Goal: Task Accomplishment & Management: Manage account settings

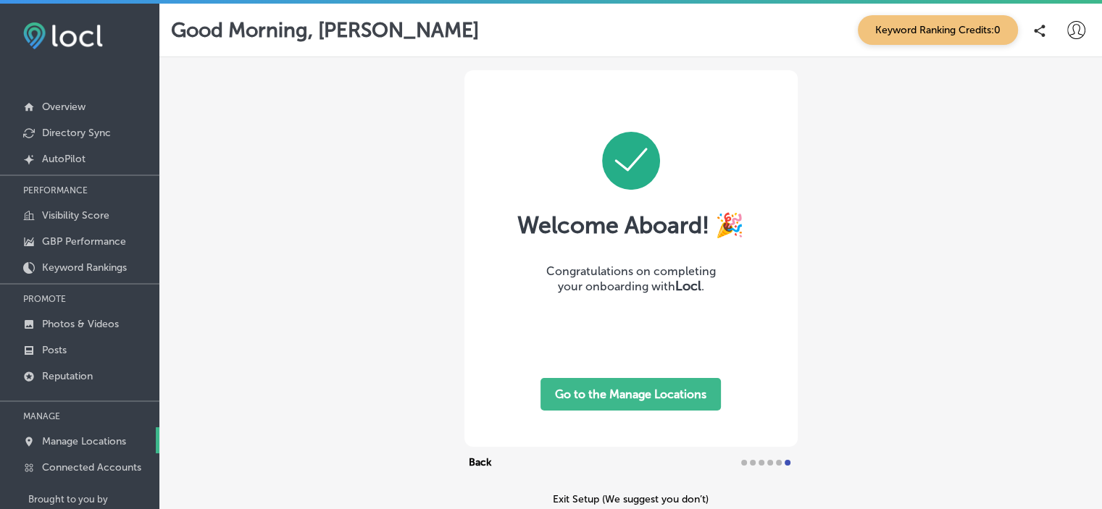
click at [78, 443] on p "Manage Locations" at bounding box center [84, 442] width 84 height 12
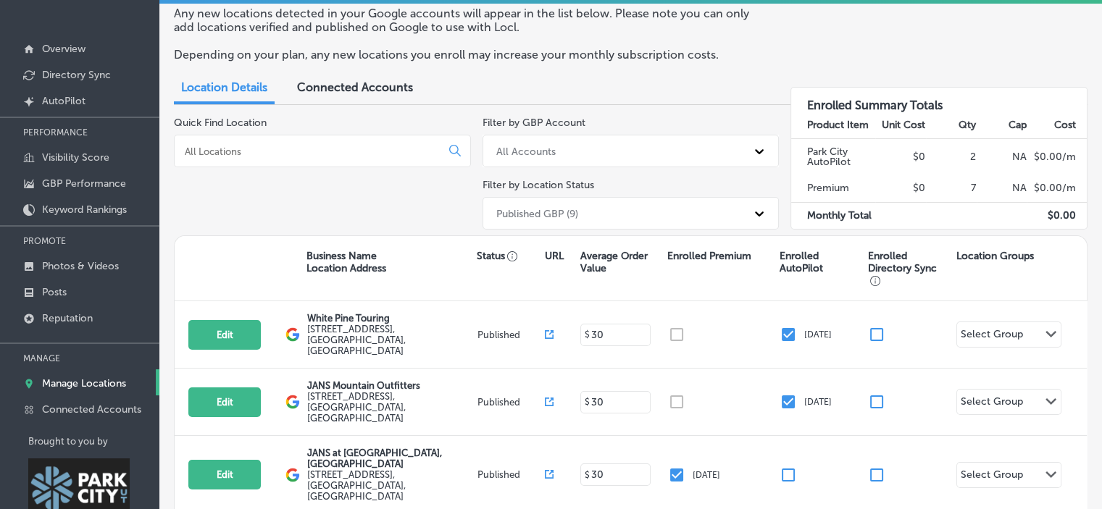
scroll to position [87, 0]
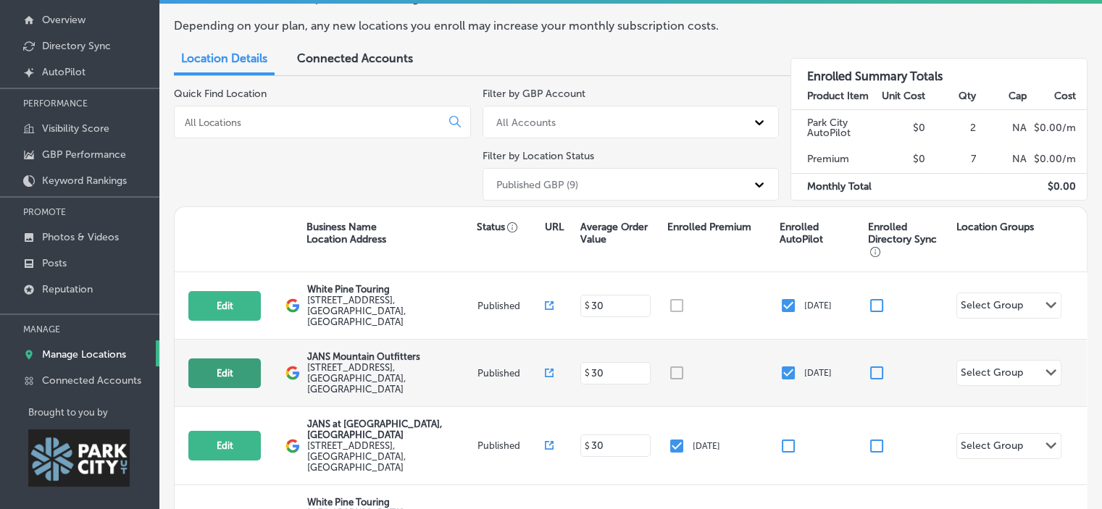
click at [236, 360] on button "Edit" at bounding box center [224, 374] width 72 height 30
select select "US"
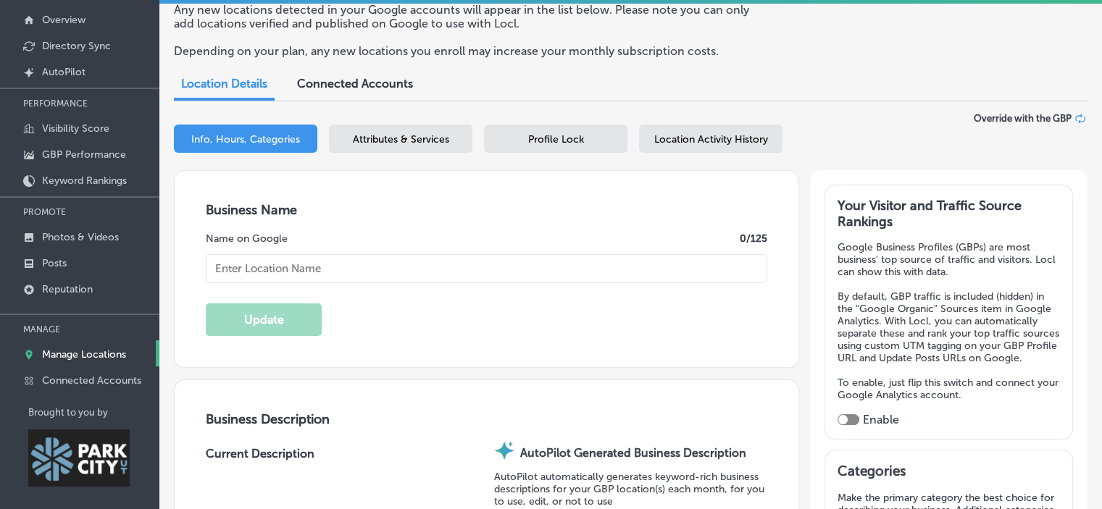
type textarea "Experience JANS Mountain Outfitters on [GEOGRAPHIC_DATA], where passion for adv…"
type textarea "Discover JANS Mountain Outfitters on [GEOGRAPHIC_DATA], where a passion for mou…"
type input "[STREET_ADDRESS]"
type input "[GEOGRAPHIC_DATA]"
type input "84060"
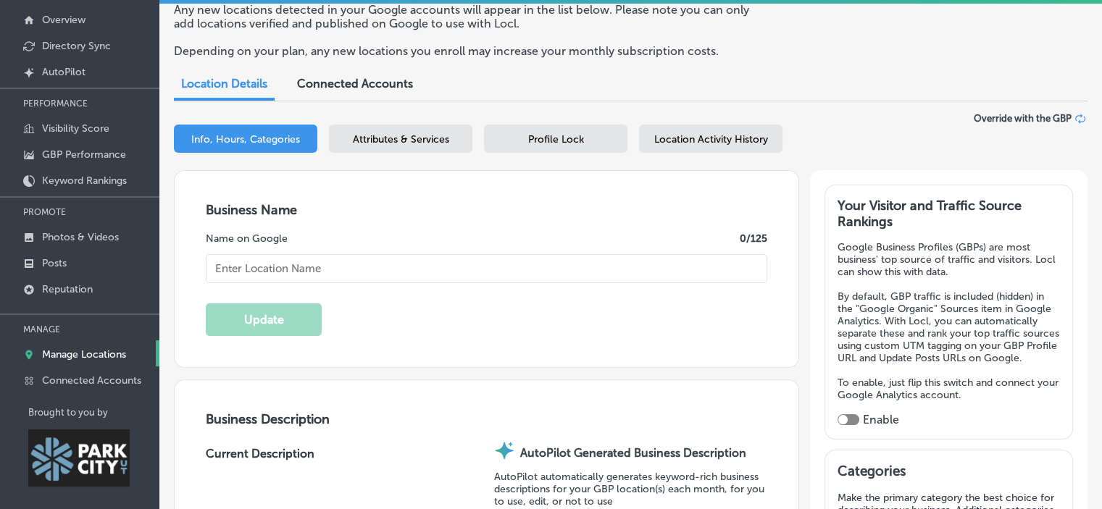
type input "US"
type input "JANS Mountain Outfitters"
type input "[URL][DOMAIN_NAME]"
checkbox input "true"
type input "[PHONE_NUMBER]"
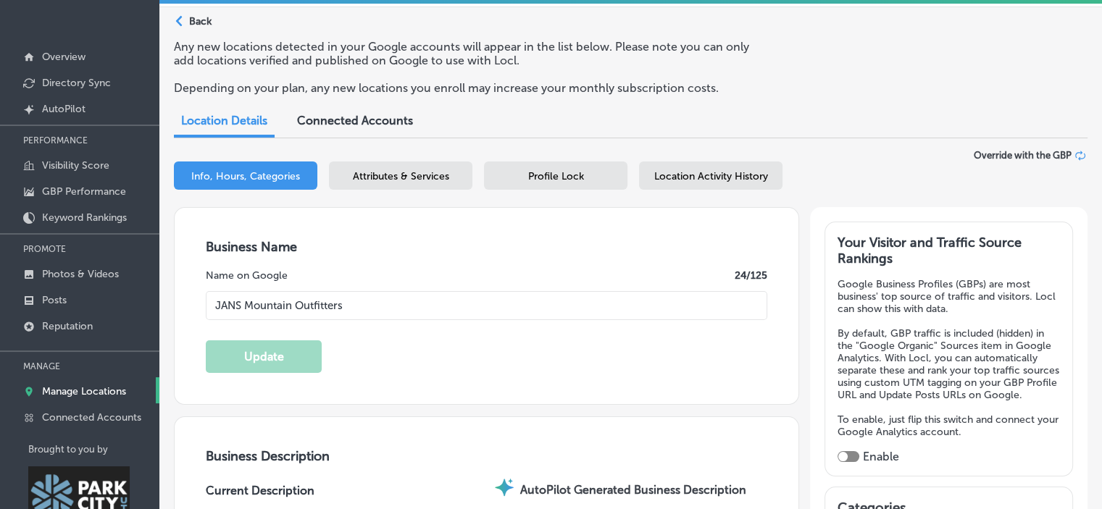
scroll to position [51, 0]
click at [261, 182] on div "Info, Hours, Categories" at bounding box center [245, 175] width 143 height 28
click at [261, 170] on span "Info, Hours, Categories" at bounding box center [245, 176] width 109 height 12
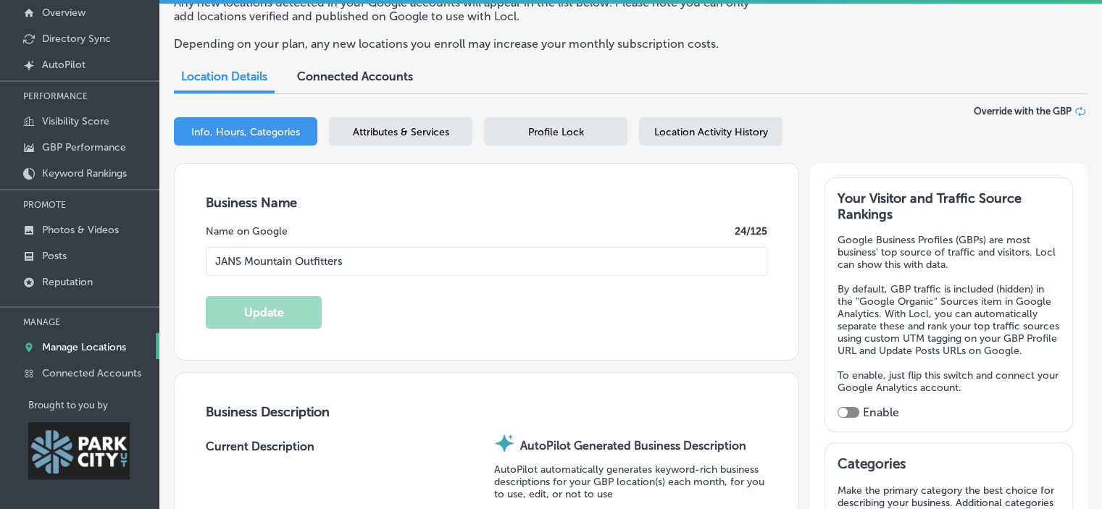
click at [430, 130] on span "Attributes & Services" at bounding box center [401, 132] width 96 height 12
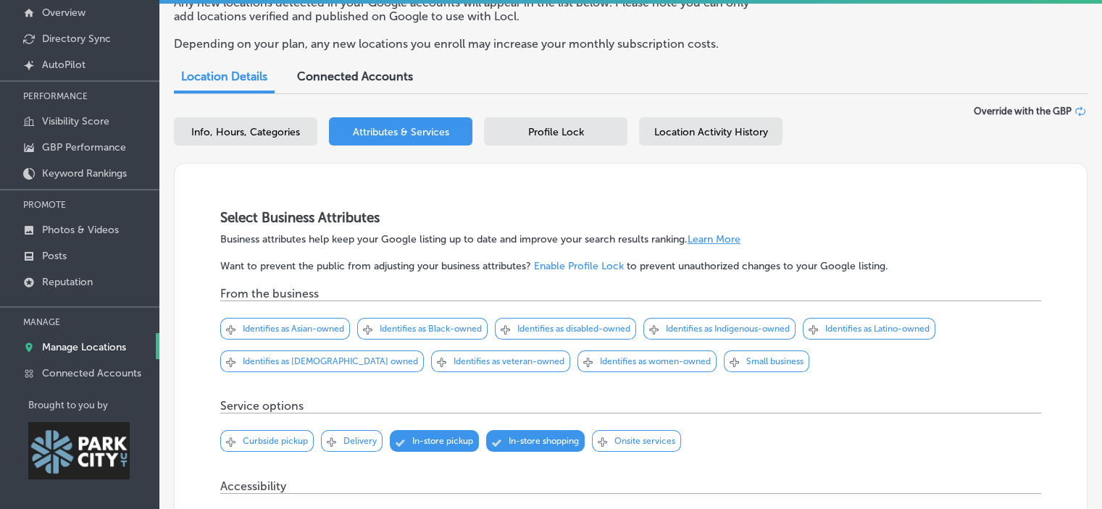
click at [249, 130] on span "Info, Hours, Categories" at bounding box center [245, 132] width 109 height 12
select select "US"
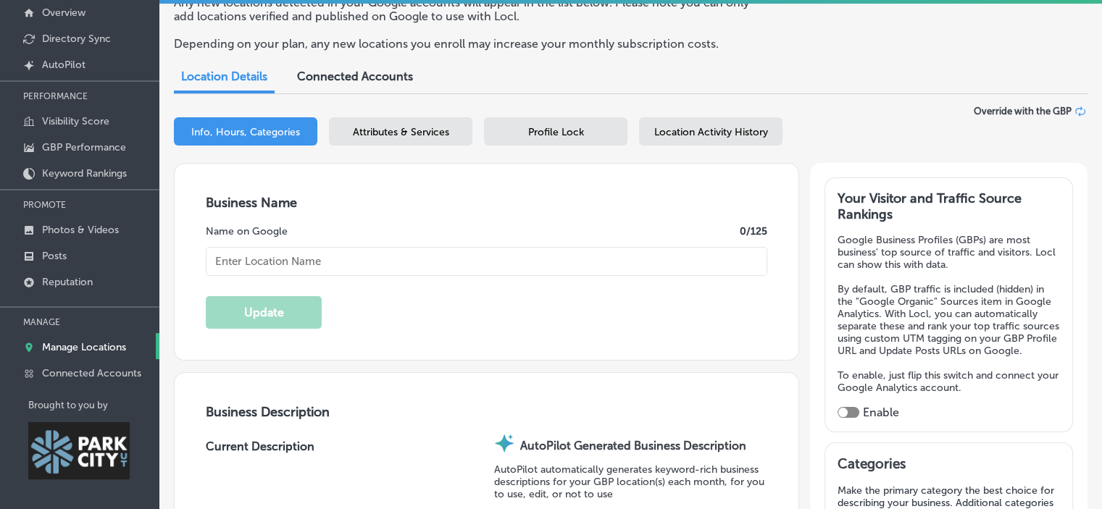
type textarea "Discover JANS Mountain Outfitters on [GEOGRAPHIC_DATA], where a passion for mou…"
type input "JANS Mountain Outfitters"
checkbox input "true"
type input "[STREET_ADDRESS]"
type input "[GEOGRAPHIC_DATA]"
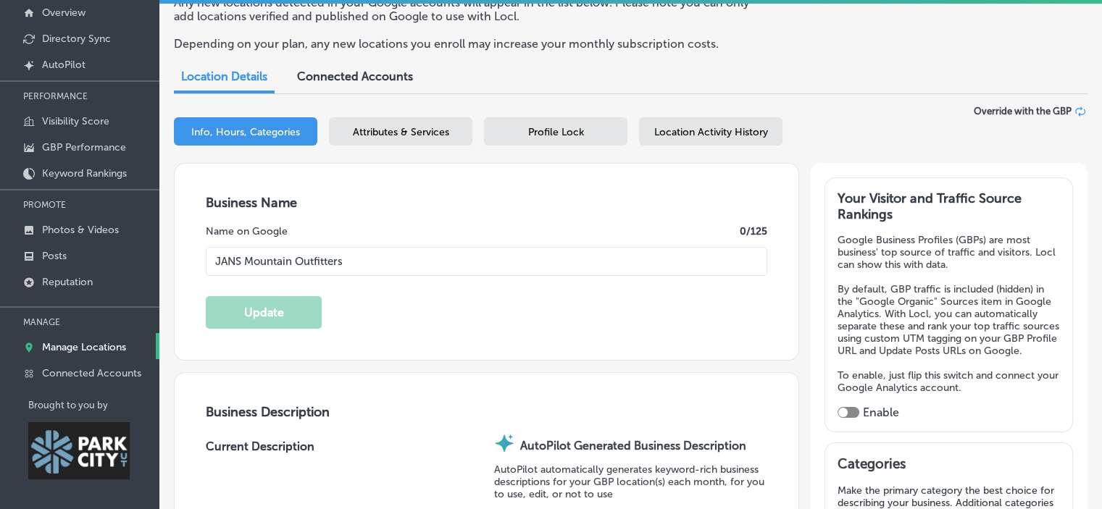
type input "84060"
type input "US"
type input "[URL][DOMAIN_NAME]"
type textarea "Experience JANS Mountain Outfitters on [GEOGRAPHIC_DATA], where passion for adv…"
type input "[PHONE_NUMBER]"
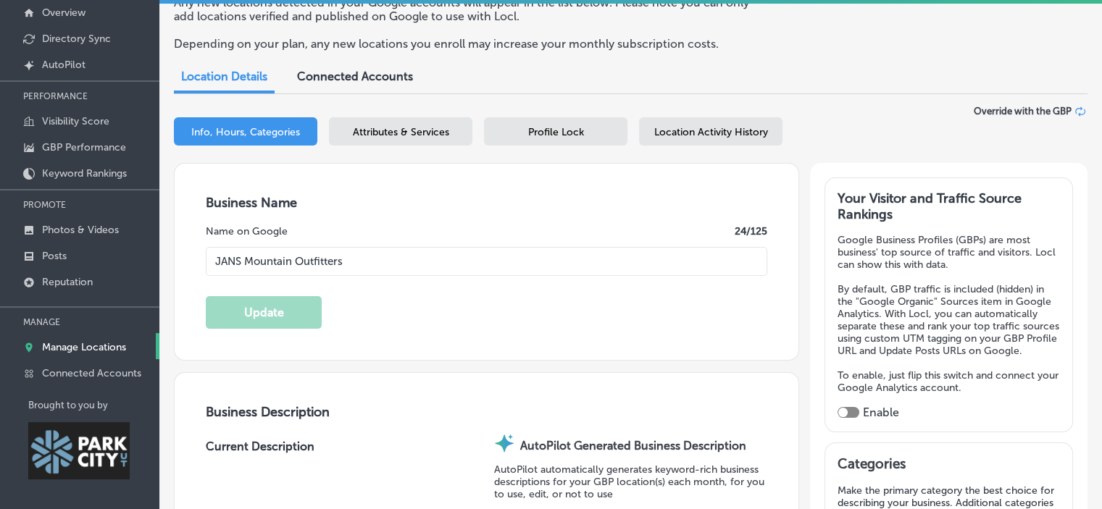
click at [333, 214] on div "Business Name Name on Google 24 /125 JANS Mountain Outfitters Update" at bounding box center [487, 262] width 624 height 196
click at [358, 254] on input "JANS Mountain Outfitters" at bounding box center [487, 261] width 562 height 29
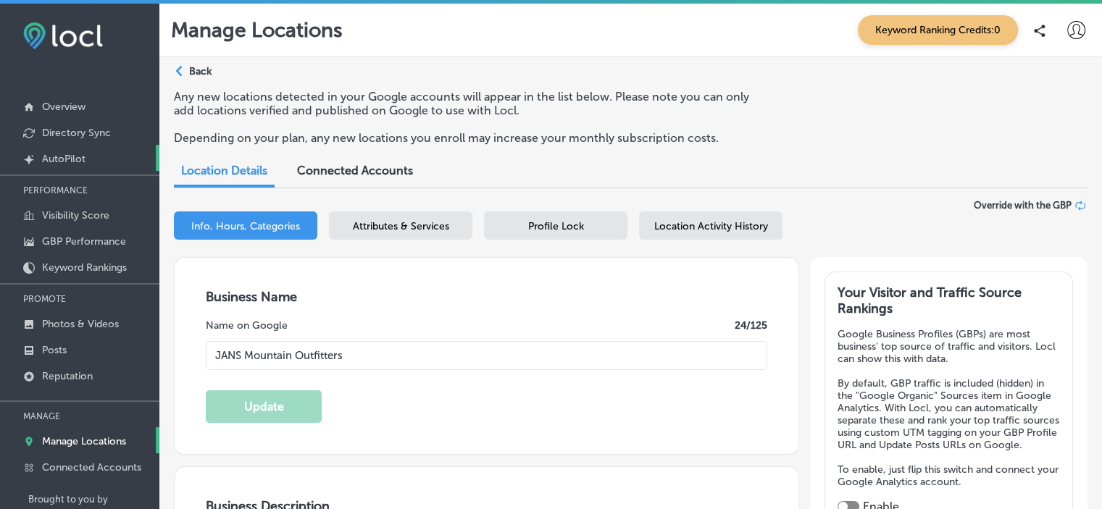
click at [72, 162] on p "AutoPilot" at bounding box center [63, 159] width 43 height 12
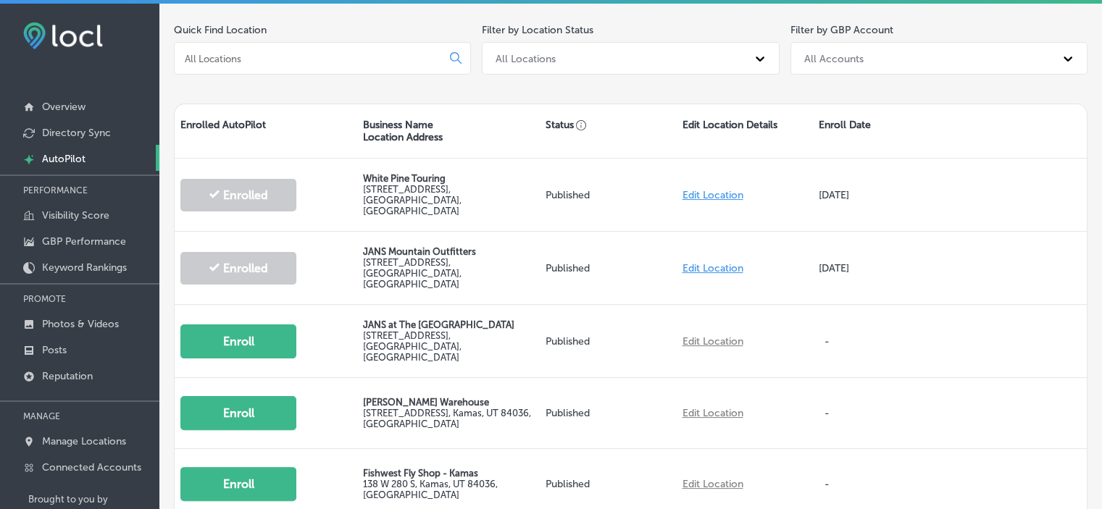
scroll to position [270, 0]
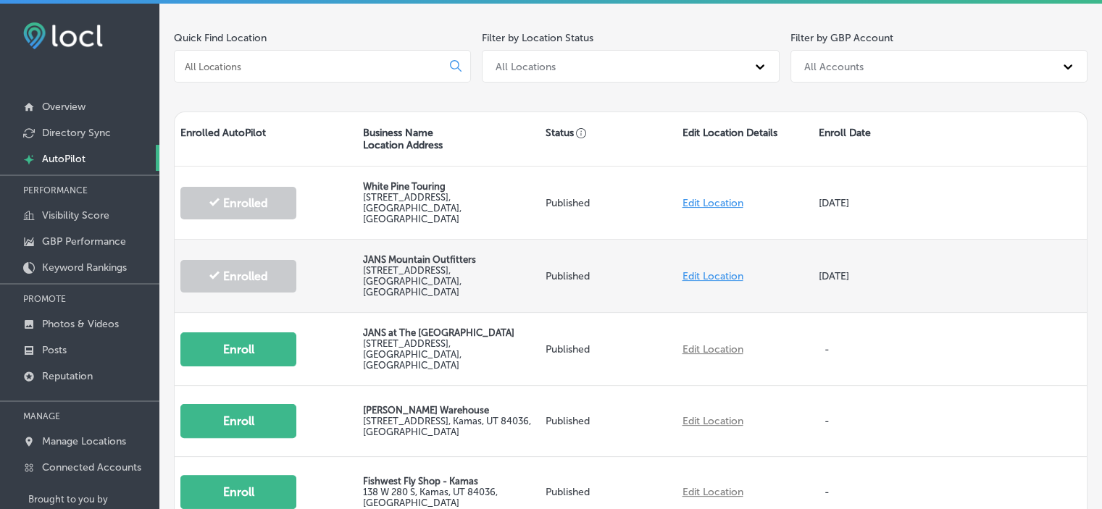
click at [687, 270] on link "Edit Location" at bounding box center [712, 276] width 61 height 12
select select "US"
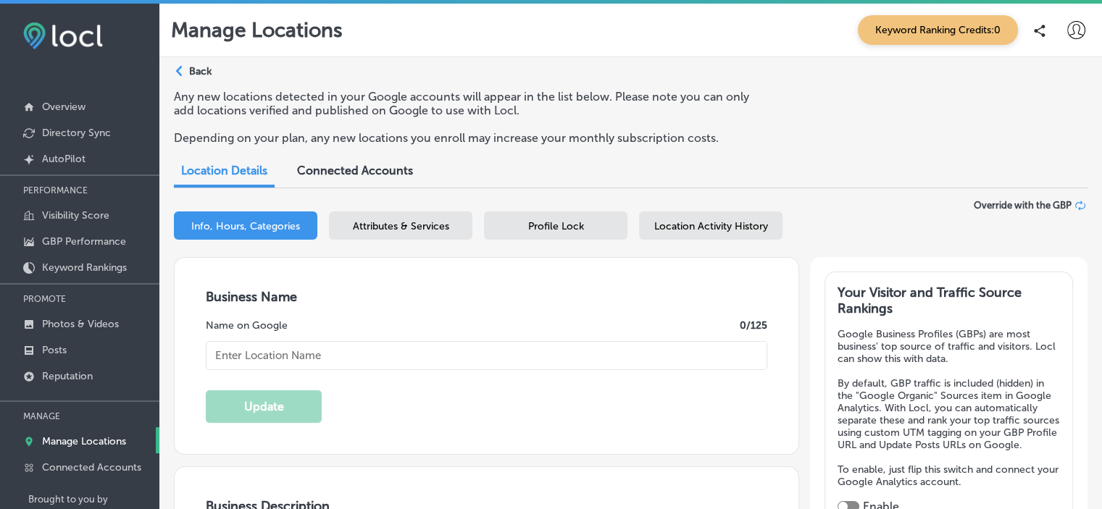
type textarea "Discover JANS Mountain Outfitters on [GEOGRAPHIC_DATA], where a passion for mou…"
type textarea "Experience JANS Mountain Outfitters on [GEOGRAPHIC_DATA], where passion for adv…"
checkbox input "true"
type input "[STREET_ADDRESS]"
type input "[GEOGRAPHIC_DATA]"
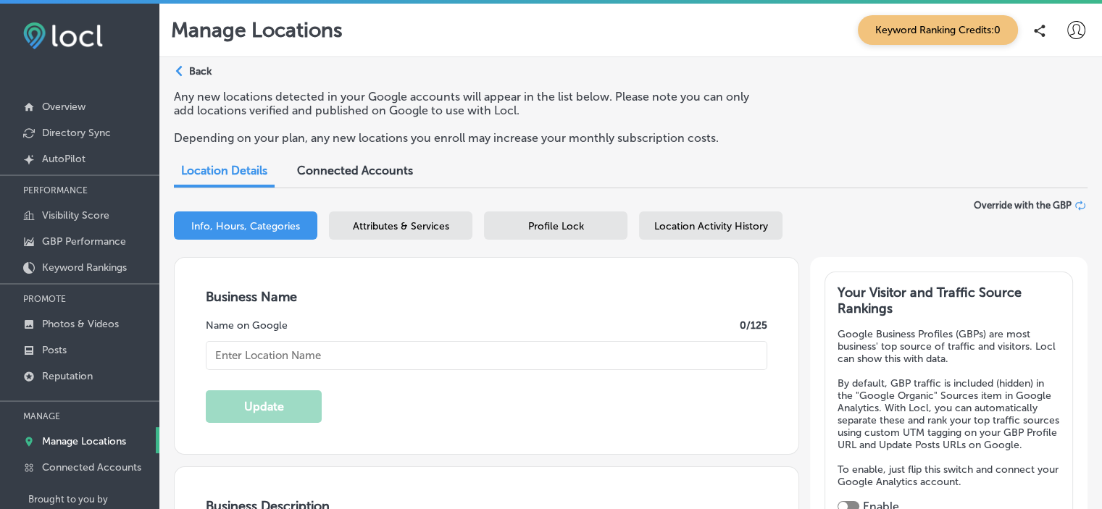
type input "84060"
type input "US"
type input "[URL][DOMAIN_NAME]"
type input "JANS Mountain Outfitters"
type input "[PHONE_NUMBER]"
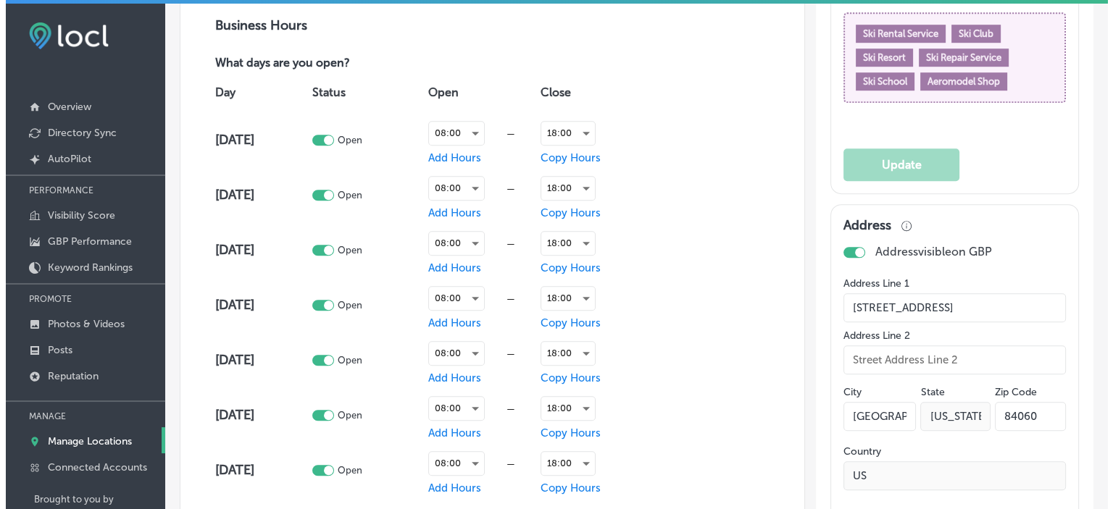
scroll to position [974, 0]
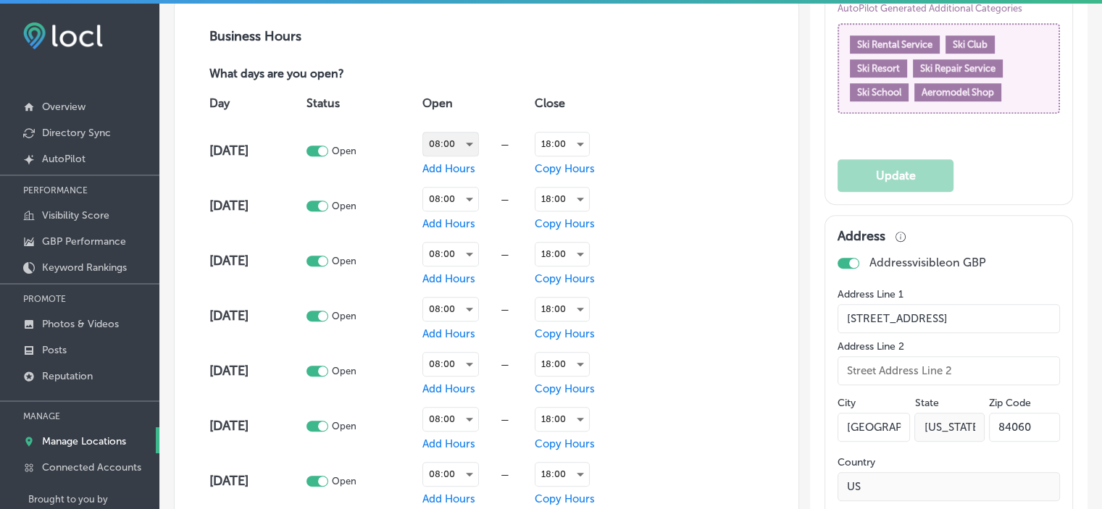
click at [457, 137] on div "08:00" at bounding box center [450, 144] width 55 height 23
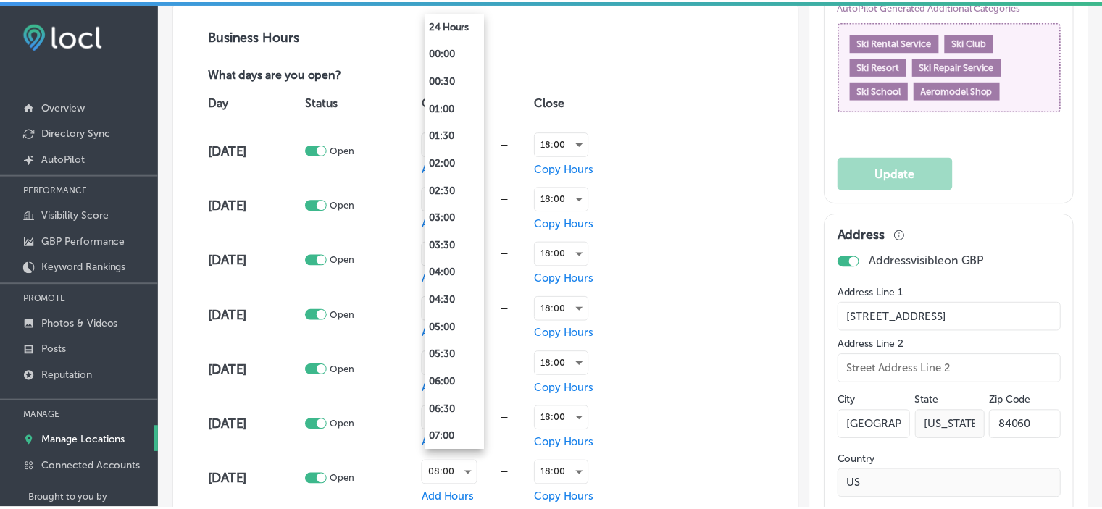
scroll to position [262, 0]
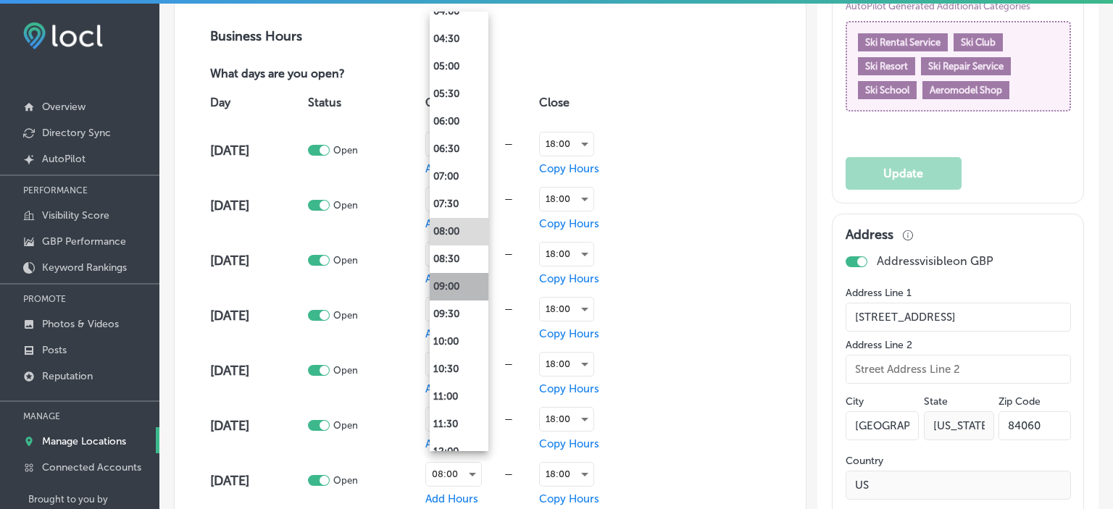
click at [454, 279] on li "09:00" at bounding box center [459, 287] width 59 height 28
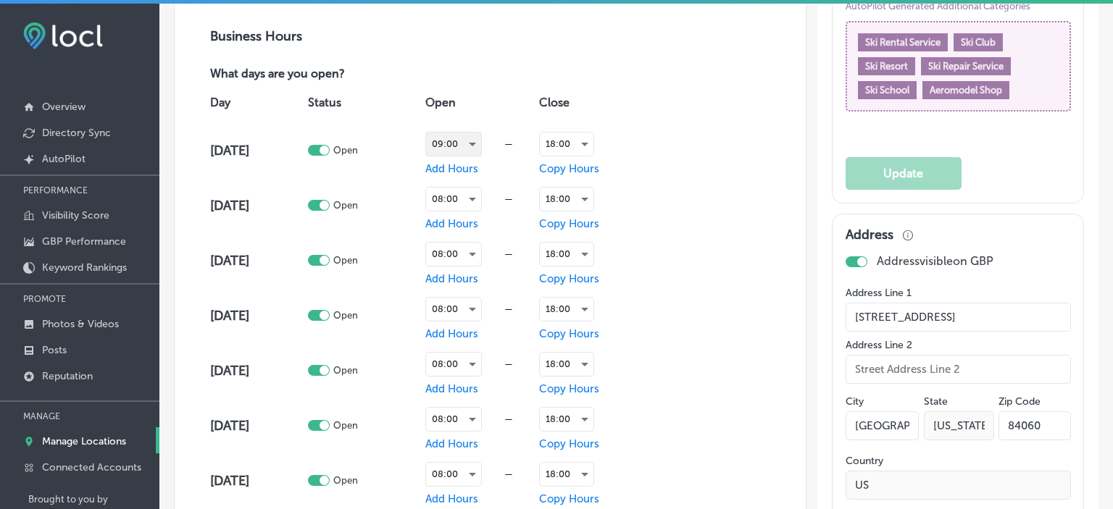
scroll to position [974, 0]
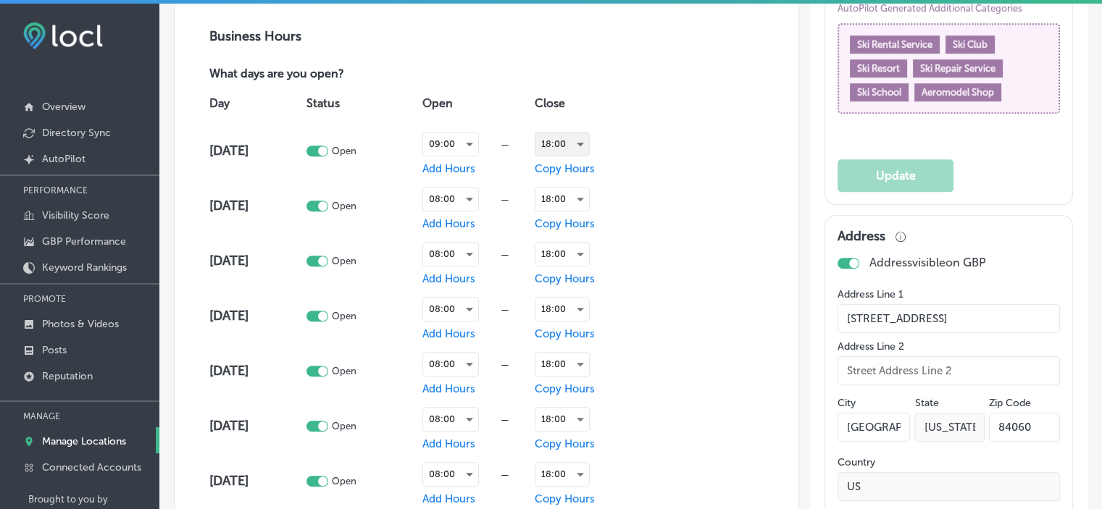
click at [554, 141] on div "18:00" at bounding box center [563, 144] width 54 height 23
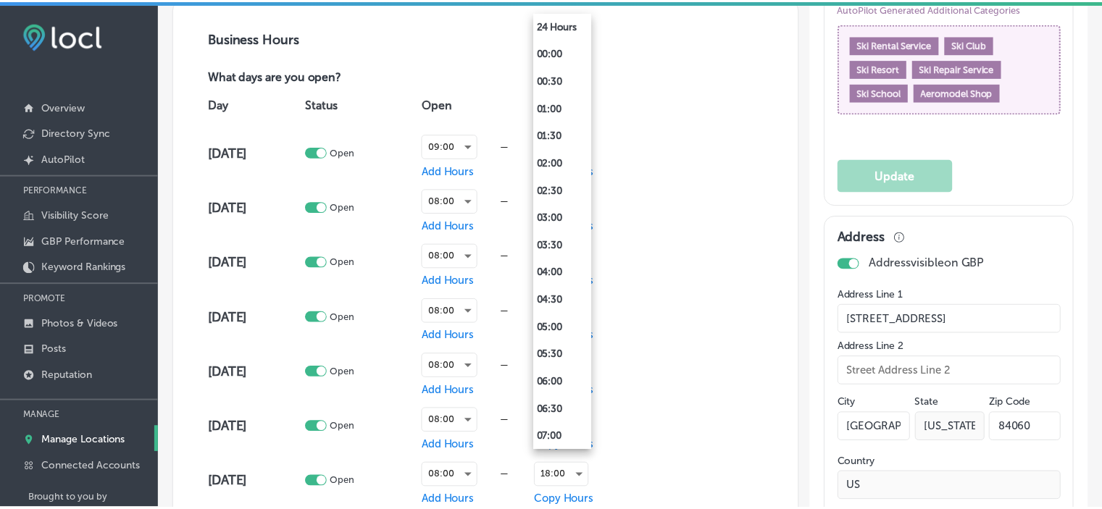
scroll to position [812, 0]
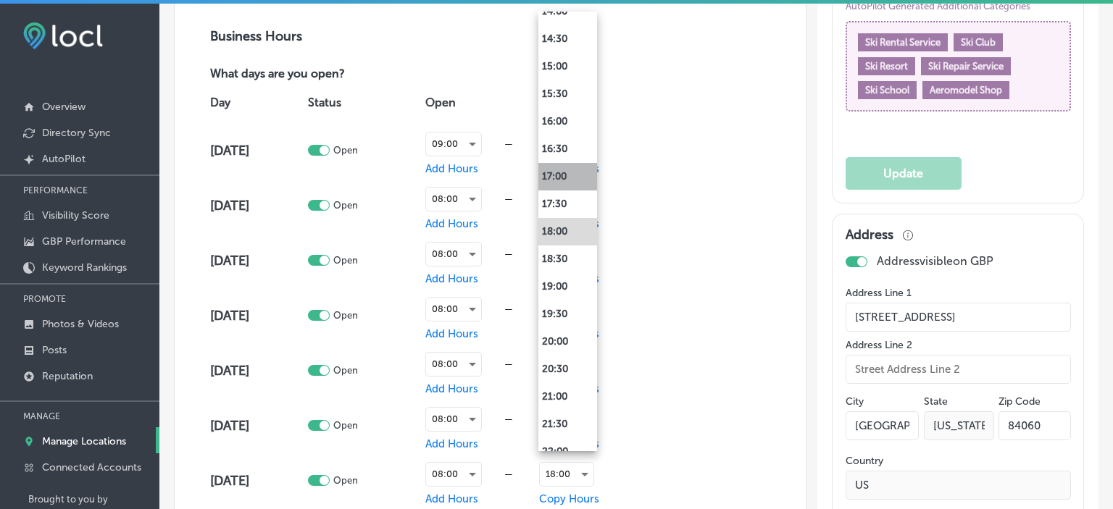
click at [567, 178] on li "17:00" at bounding box center [567, 177] width 59 height 28
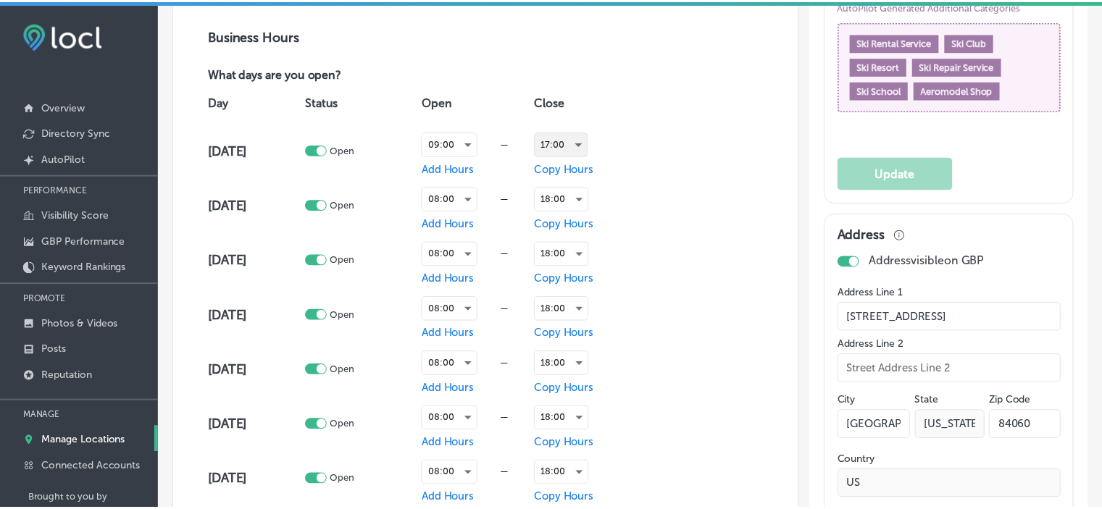
scroll to position [974, 0]
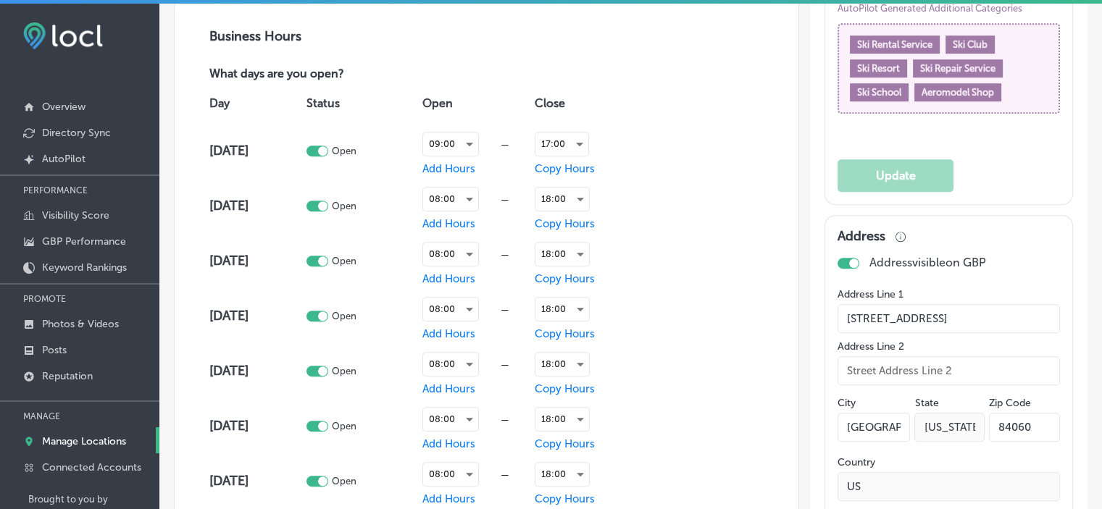
click at [565, 168] on span "Copy Hours" at bounding box center [565, 168] width 60 height 13
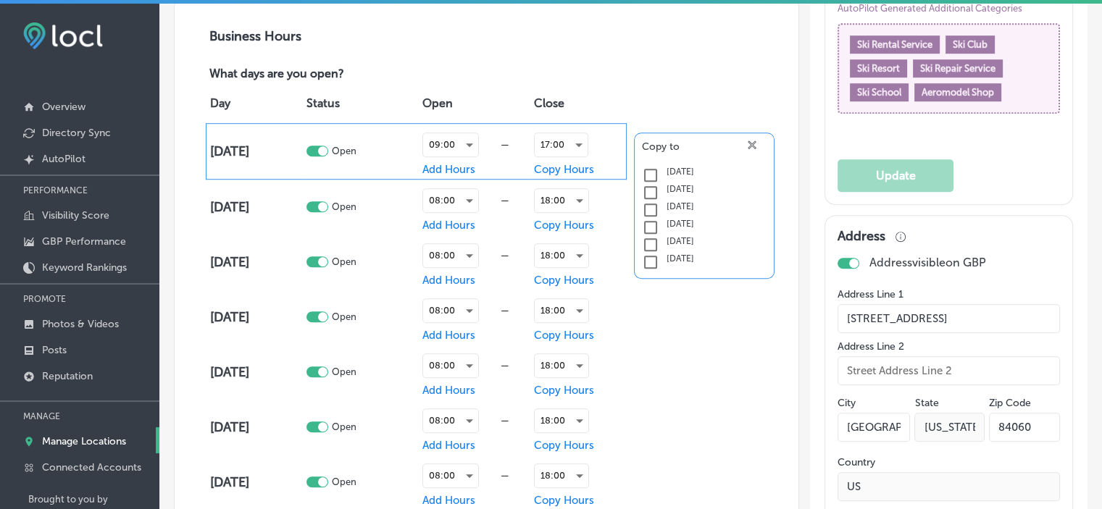
click at [649, 170] on input "checkbox" at bounding box center [650, 175] width 17 height 17
checkbox input "true"
click at [648, 189] on input "checkbox" at bounding box center [650, 192] width 17 height 17
checkbox input "true"
click at [645, 205] on input "checkbox" at bounding box center [650, 209] width 17 height 17
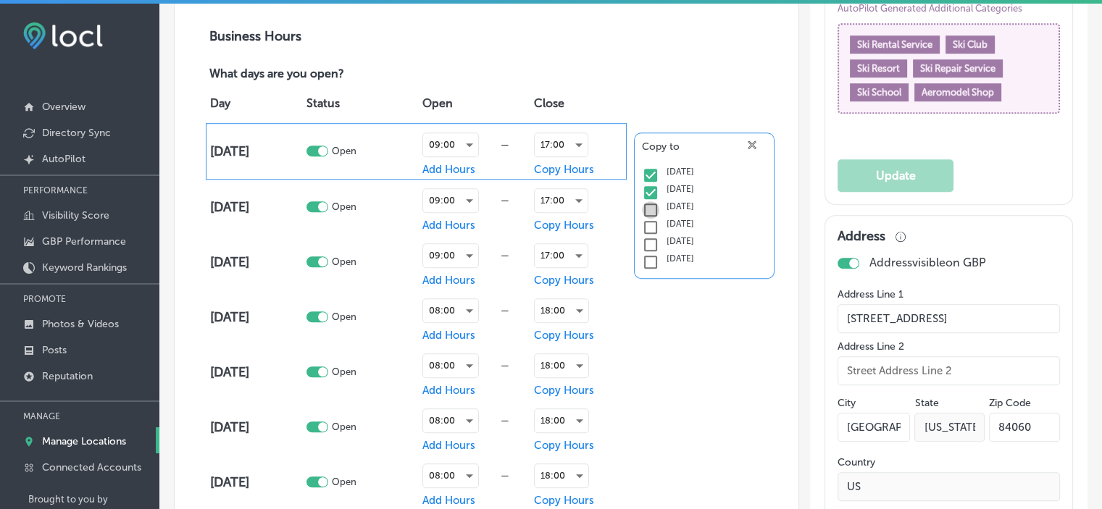
checkbox input "true"
click at [643, 222] on input "checkbox" at bounding box center [650, 227] width 17 height 17
checkbox input "true"
click at [644, 240] on input "checkbox" at bounding box center [650, 244] width 17 height 17
checkbox input "true"
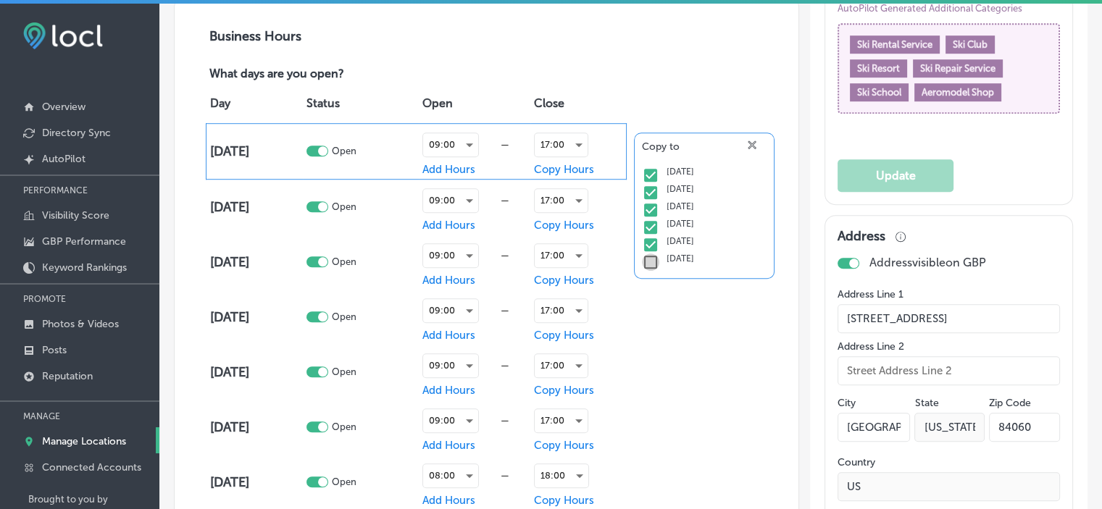
click at [644, 258] on input "checkbox" at bounding box center [650, 262] width 17 height 17
checkbox input "true"
click at [678, 288] on div "Copy to close Created with Sketch. [DATE] [DATE] [DATE] [DATE] [DATE] [DATE]" at bounding box center [697, 260] width 141 height 146
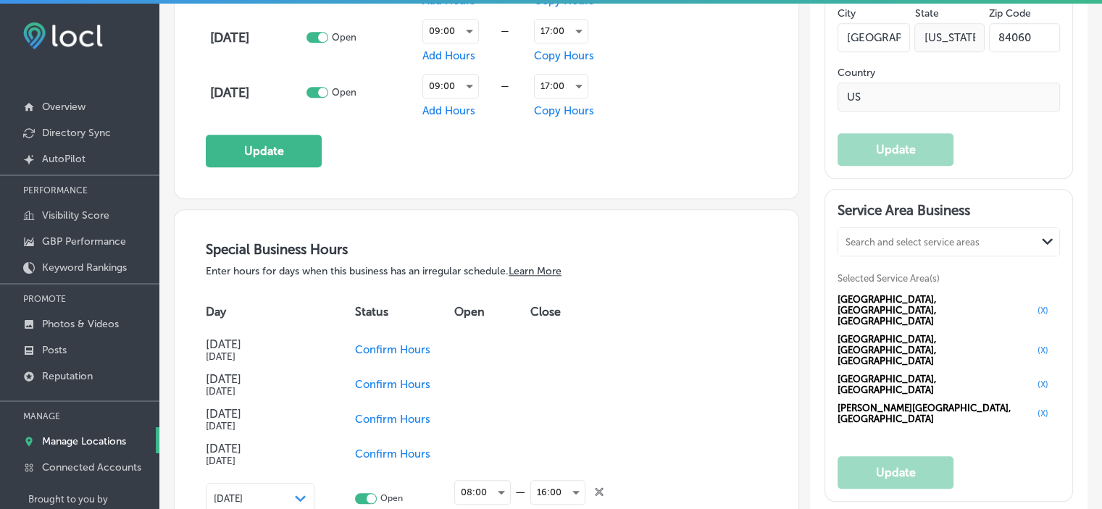
scroll to position [1363, 0]
click at [299, 147] on button "Update" at bounding box center [264, 150] width 116 height 33
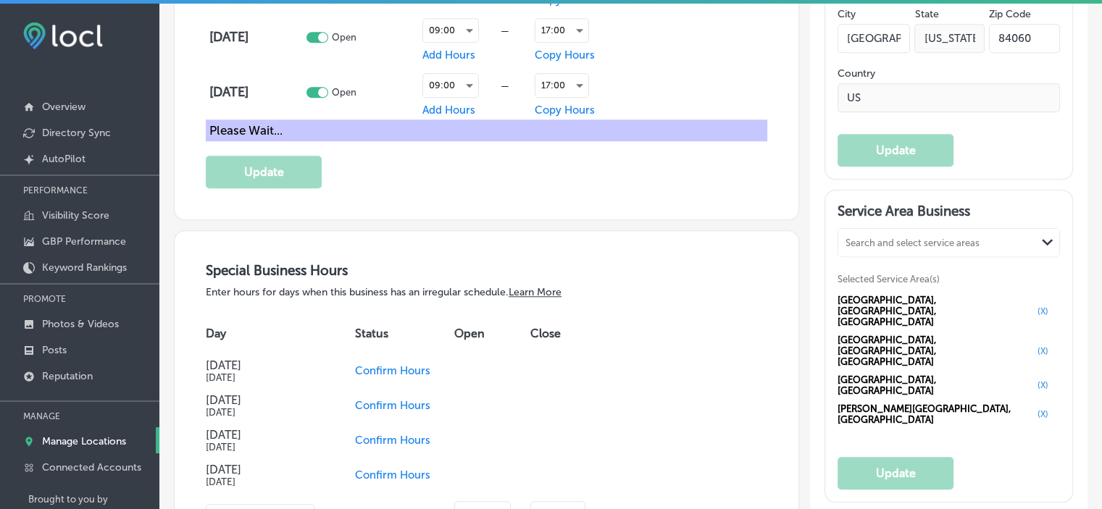
scroll to position [1365, 0]
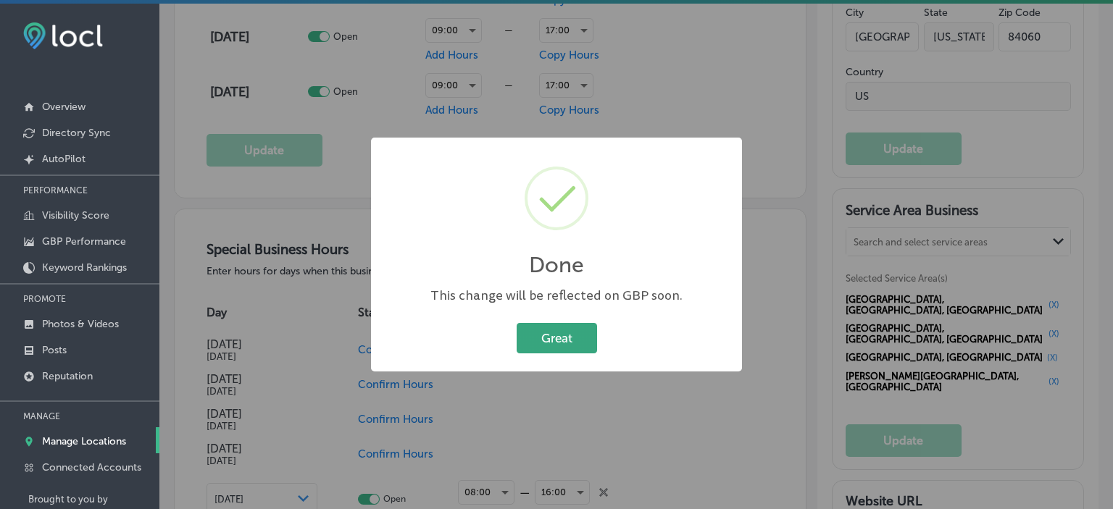
click at [568, 341] on button "Great" at bounding box center [557, 338] width 80 height 30
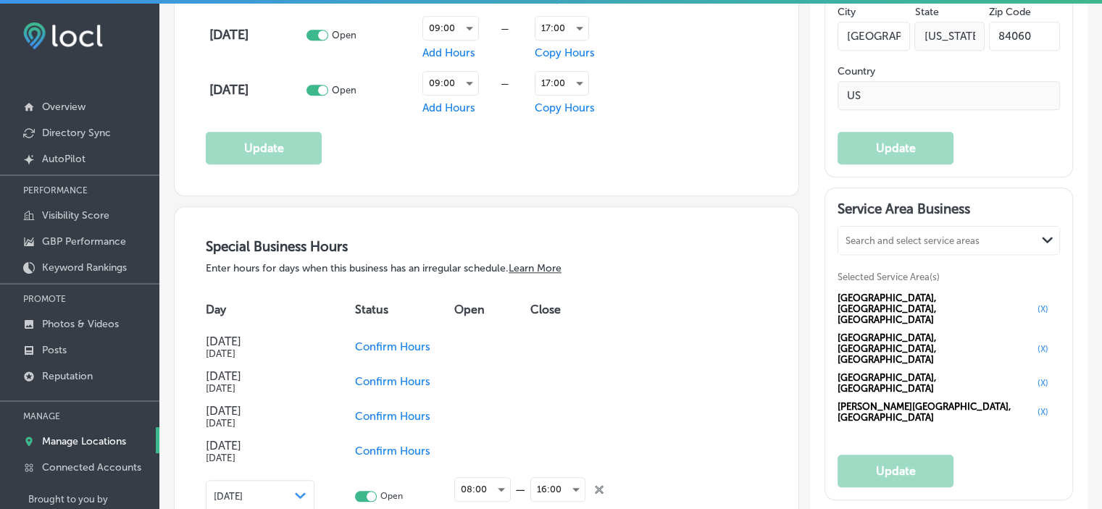
scroll to position [1363, 0]
